Goal: Find specific fact: Find specific fact

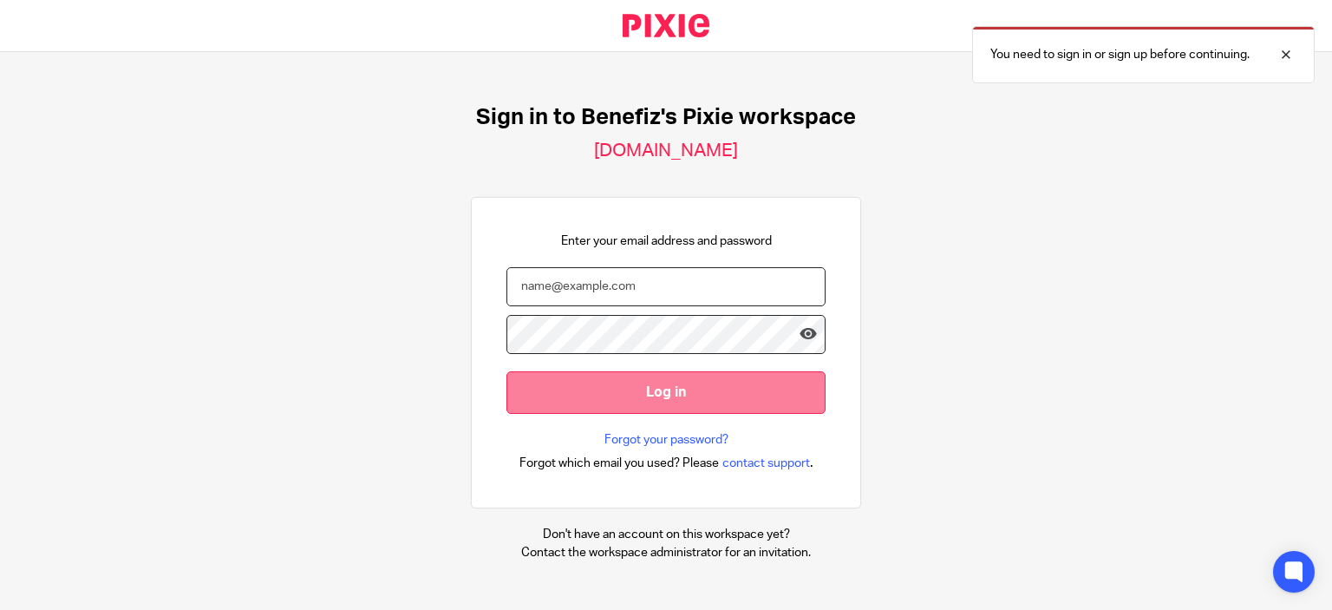
type input "renny.wickham@benefiz.co.uk"
click at [646, 397] on input "Log in" at bounding box center [665, 392] width 319 height 42
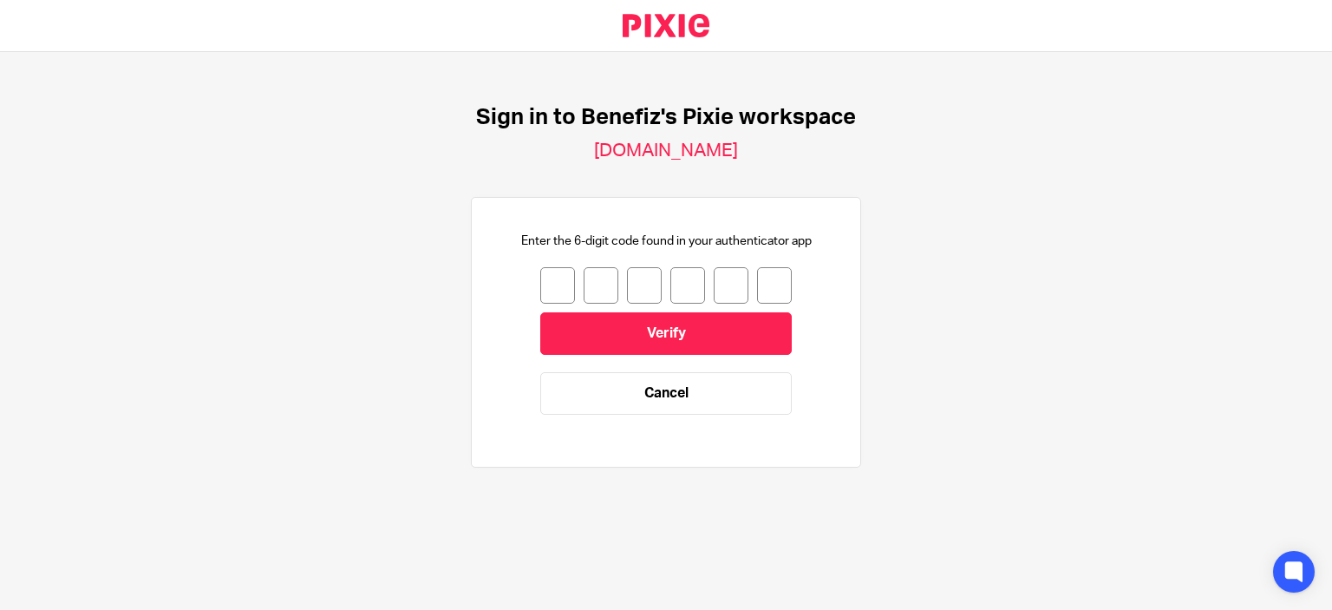
click at [549, 285] on input "number" at bounding box center [557, 285] width 35 height 36
click at [555, 290] on input "number" at bounding box center [557, 285] width 35 height 36
type input "0"
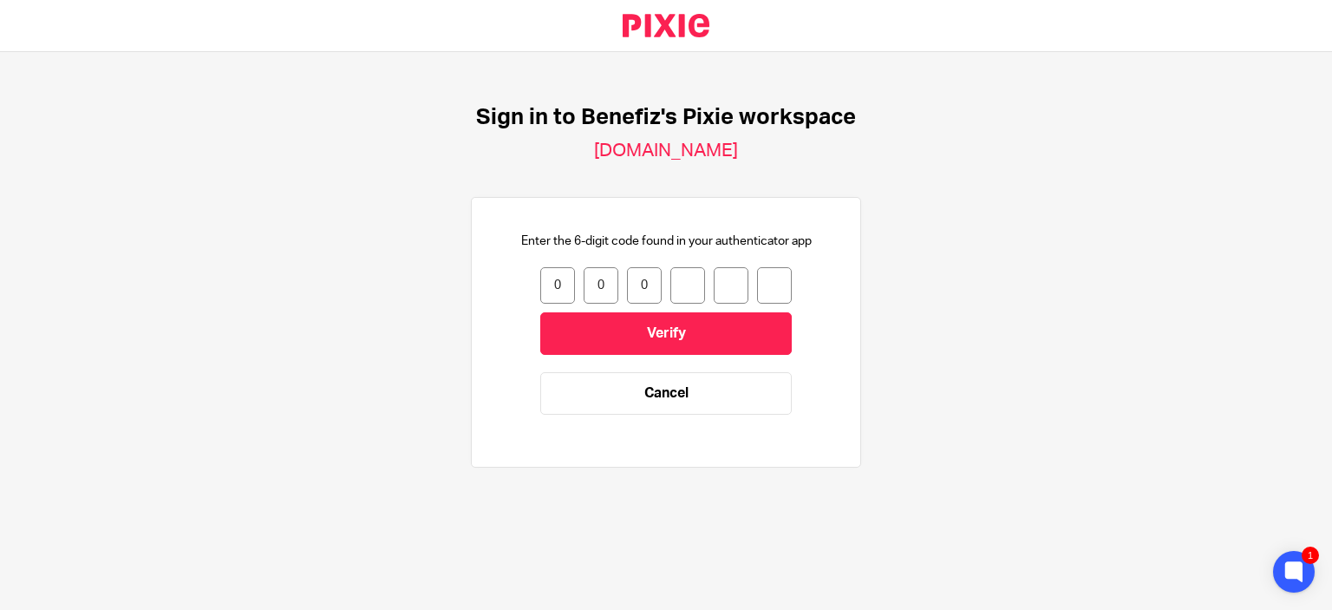
type input "1"
type input "0"
type input "1"
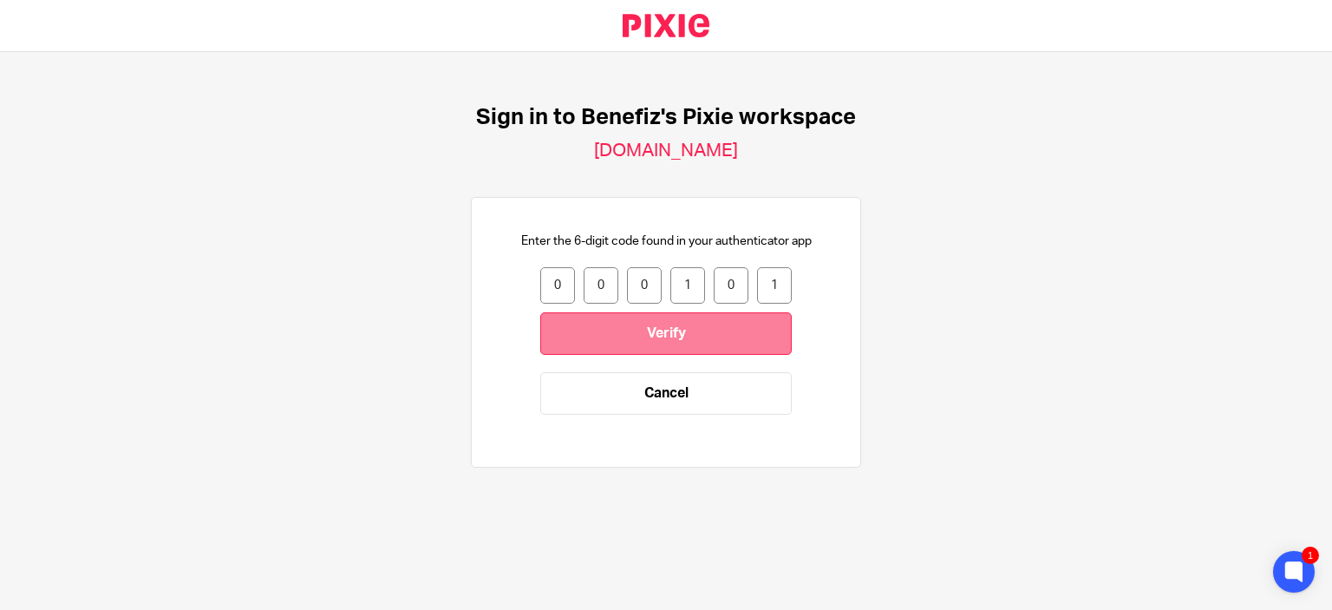
click at [584, 339] on input "Verify" at bounding box center [665, 333] width 251 height 42
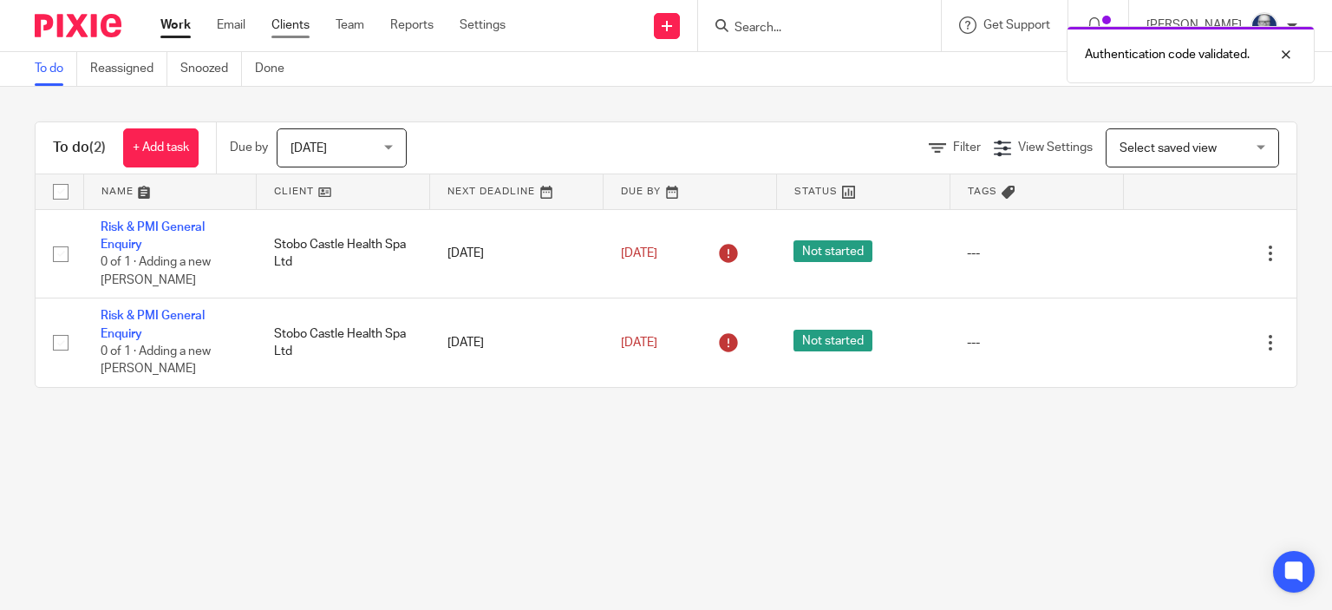
click at [286, 31] on link "Clients" at bounding box center [290, 24] width 38 height 17
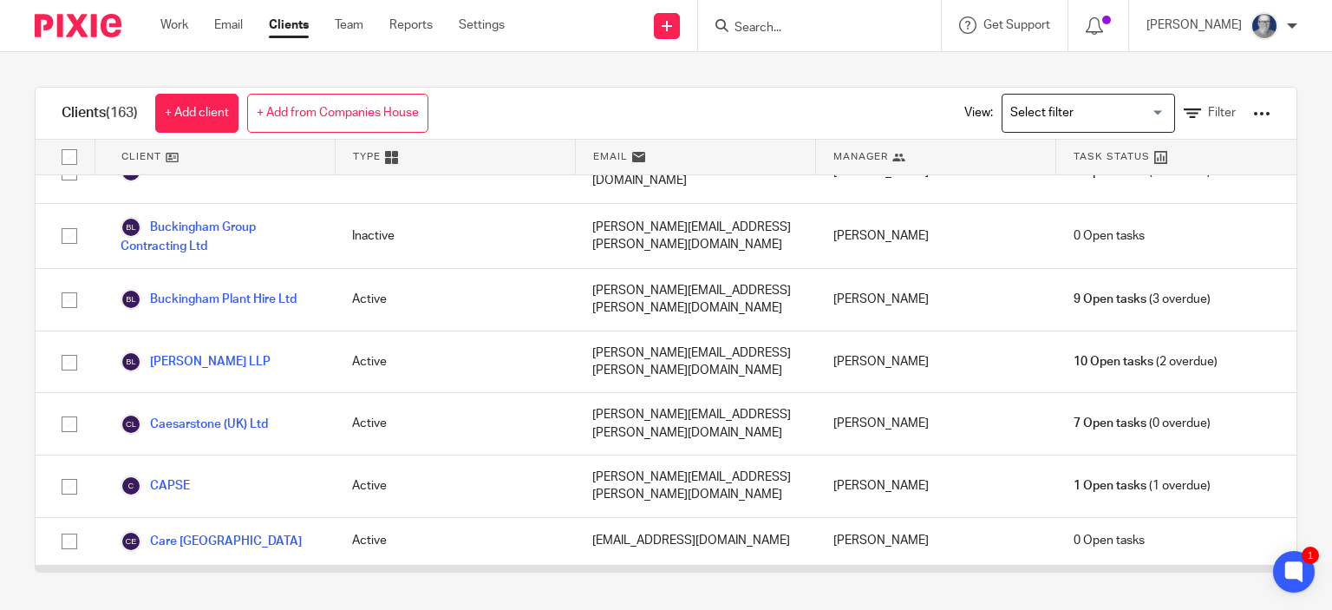
scroll to position [1214, 0]
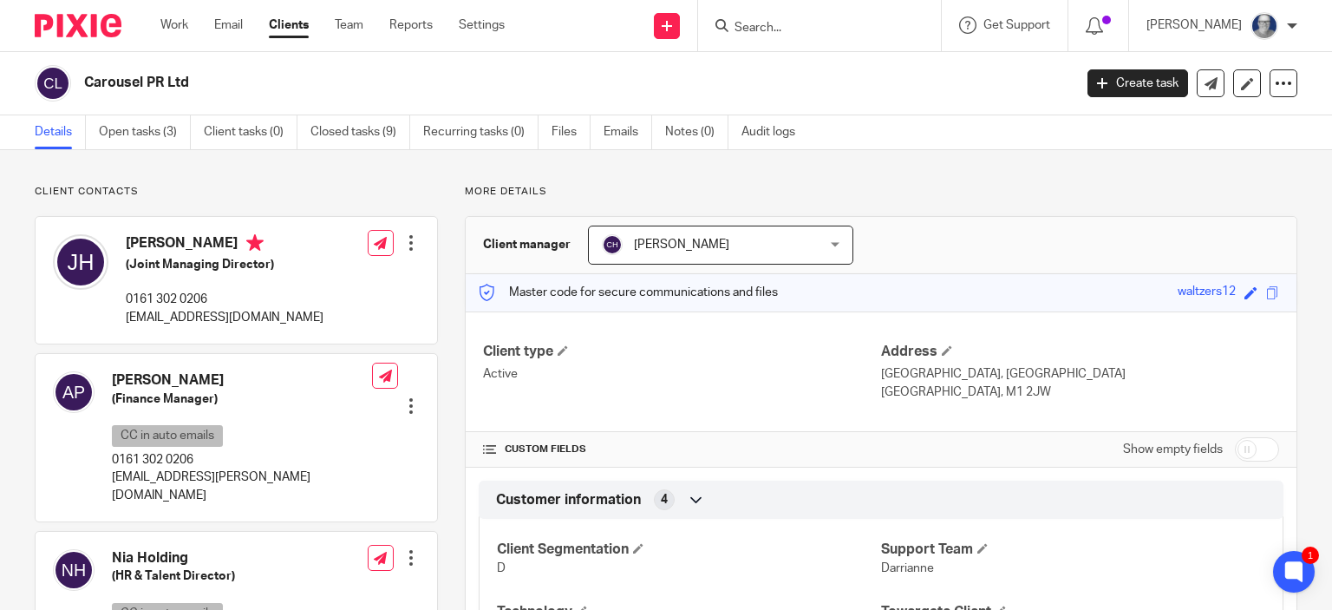
drag, startPoint x: 872, startPoint y: 377, endPoint x: 1006, endPoint y: 397, distance: 135.0
click at [1006, 397] on div "Address [GEOGRAPHIC_DATA], [GEOGRAPHIC_DATA] [GEOGRAPHIC_DATA], M1 2JW" at bounding box center [1080, 372] width 398 height 58
copy div "[STREET_ADDRESS]"
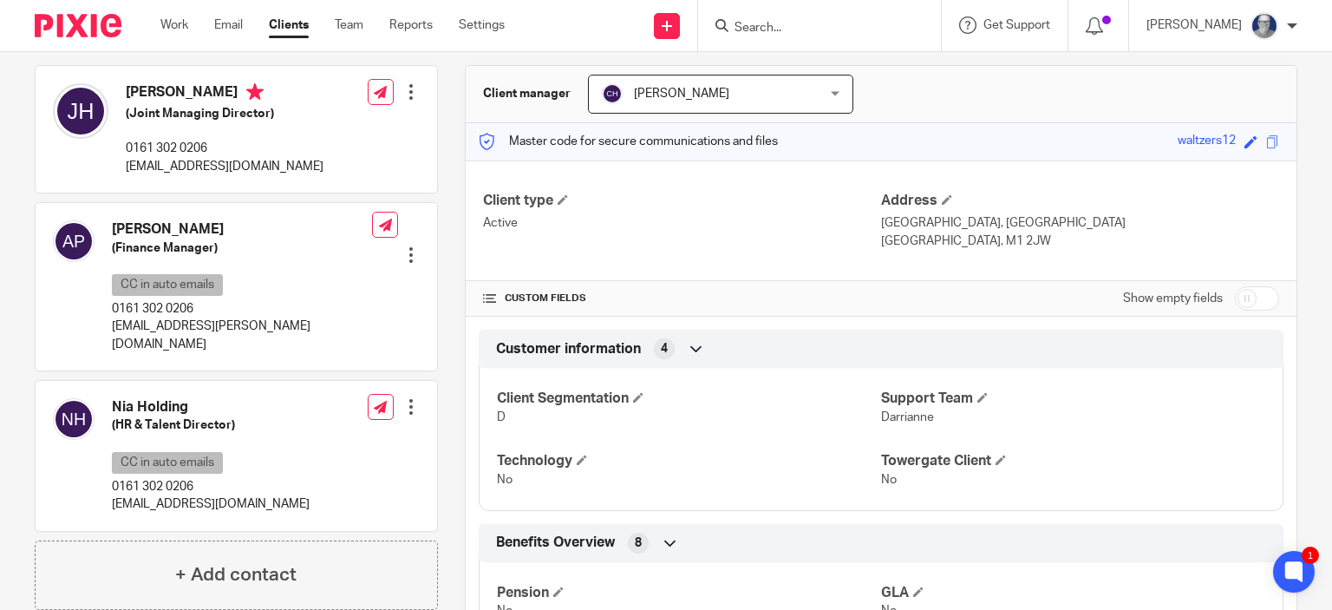
scroll to position [121, 0]
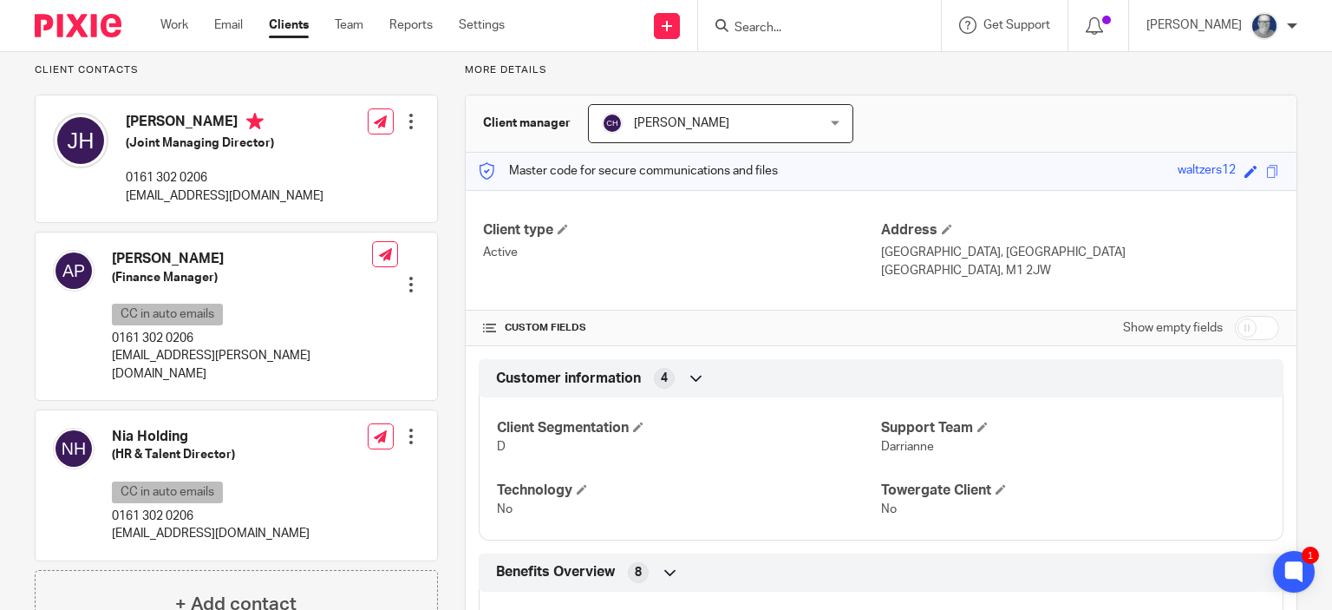
click at [791, 266] on div "Client type Active" at bounding box center [682, 250] width 398 height 58
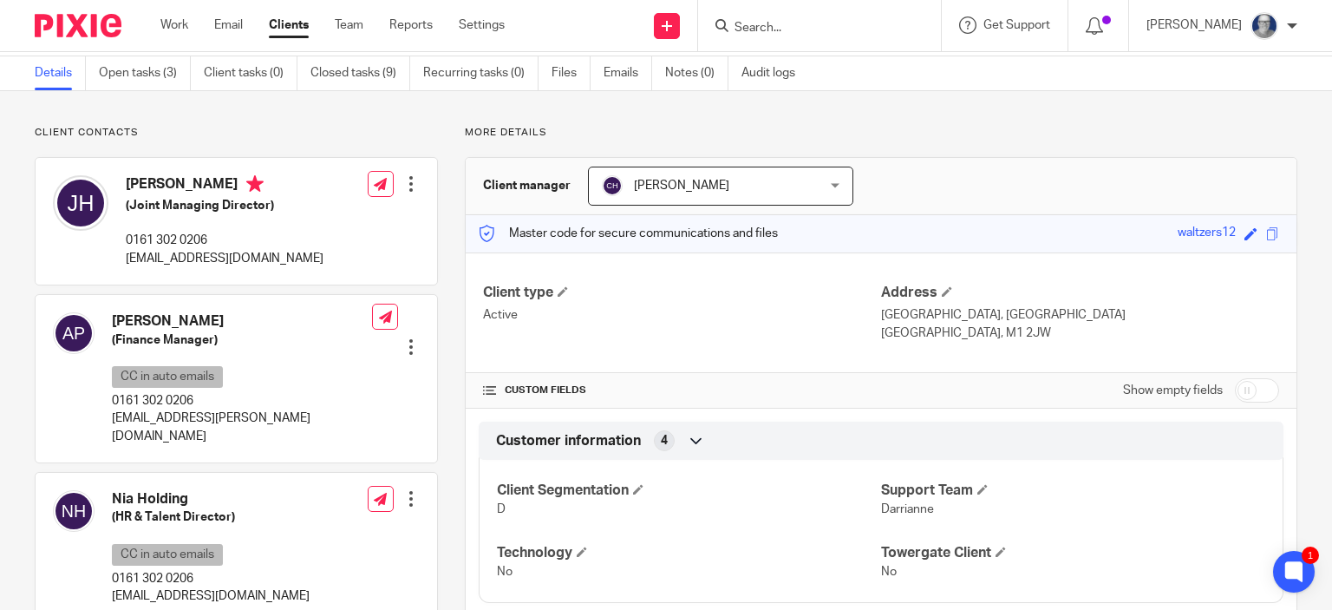
scroll to position [0, 0]
